Goal: Information Seeking & Learning: Check status

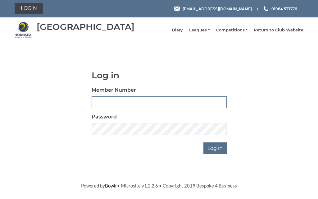
click at [127, 106] on input "Member Number" at bounding box center [159, 102] width 135 height 12
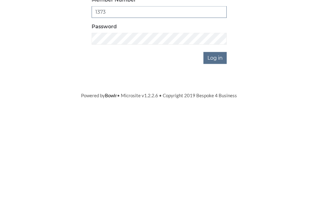
type input "1373"
click at [221, 142] on input "Log in" at bounding box center [215, 148] width 23 height 12
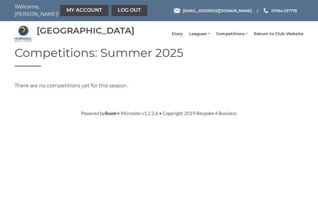
click at [80, 12] on link "My Account" at bounding box center [84, 10] width 48 height 11
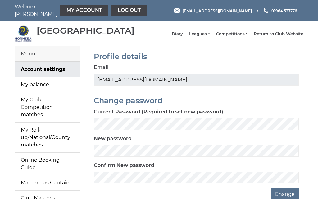
click at [48, 90] on link "My balance" at bounding box center [47, 84] width 65 height 15
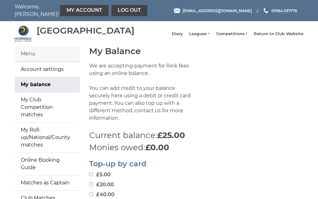
click at [210, 35] on link "Leagues" at bounding box center [199, 34] width 21 height 6
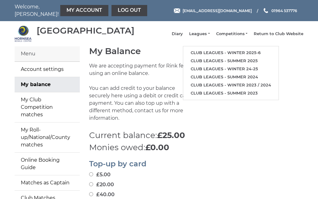
click at [225, 55] on link "Club leagues - Winter 2025-6" at bounding box center [230, 53] width 95 height 8
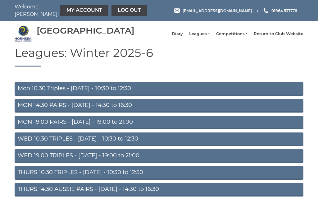
click at [81, 92] on link "Mon 10.30 Triples - Monday - 10:30 to 12:30" at bounding box center [159, 89] width 289 height 14
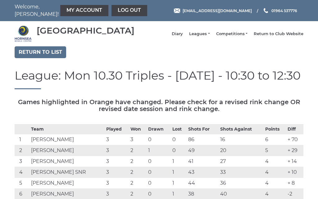
click at [113, 11] on link "Log out" at bounding box center [130, 10] width 36 height 11
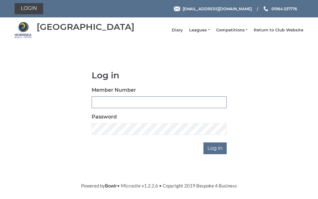
click at [144, 107] on input "Member Number" at bounding box center [159, 102] width 135 height 12
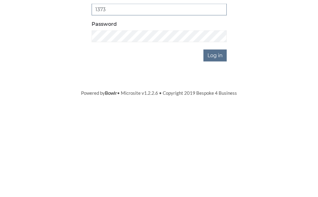
type input "1373"
click at [222, 142] on input "Log in" at bounding box center [215, 148] width 23 height 12
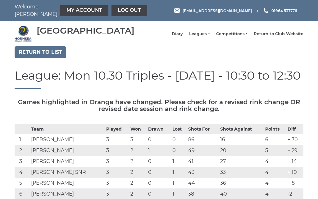
click at [210, 37] on link "Leagues" at bounding box center [199, 34] width 21 height 6
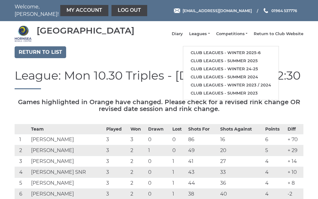
click at [183, 37] on link "Diary" at bounding box center [177, 34] width 11 height 6
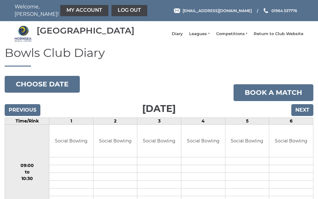
click at [307, 114] on input "Next" at bounding box center [303, 110] width 22 height 12
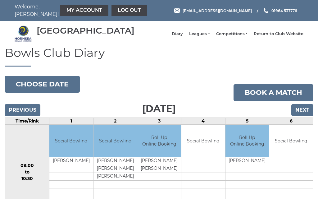
click at [307, 114] on input "Next" at bounding box center [303, 110] width 22 height 12
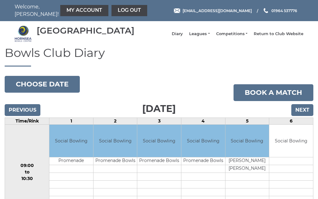
click at [307, 115] on input "Next" at bounding box center [303, 110] width 22 height 12
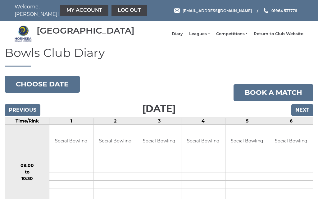
click at [308, 115] on input "Next" at bounding box center [303, 110] width 22 height 12
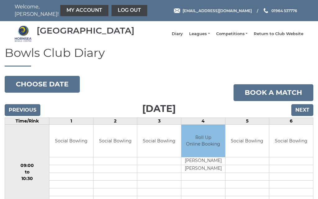
click at [114, 13] on link "Log out" at bounding box center [130, 10] width 36 height 11
